Goal: Navigation & Orientation: Find specific page/section

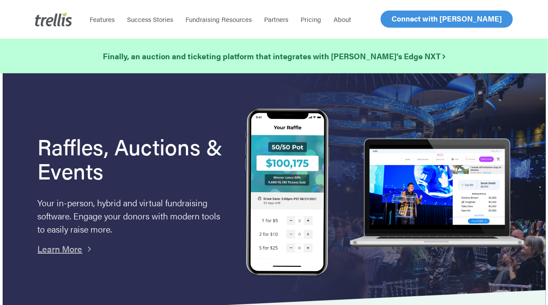
click at [406, 17] on span "Log In" at bounding box center [401, 19] width 21 height 11
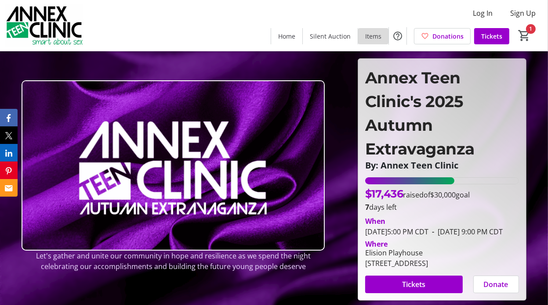
click at [371, 32] on span "Items" at bounding box center [373, 36] width 16 height 9
